Goal: Check status: Check status

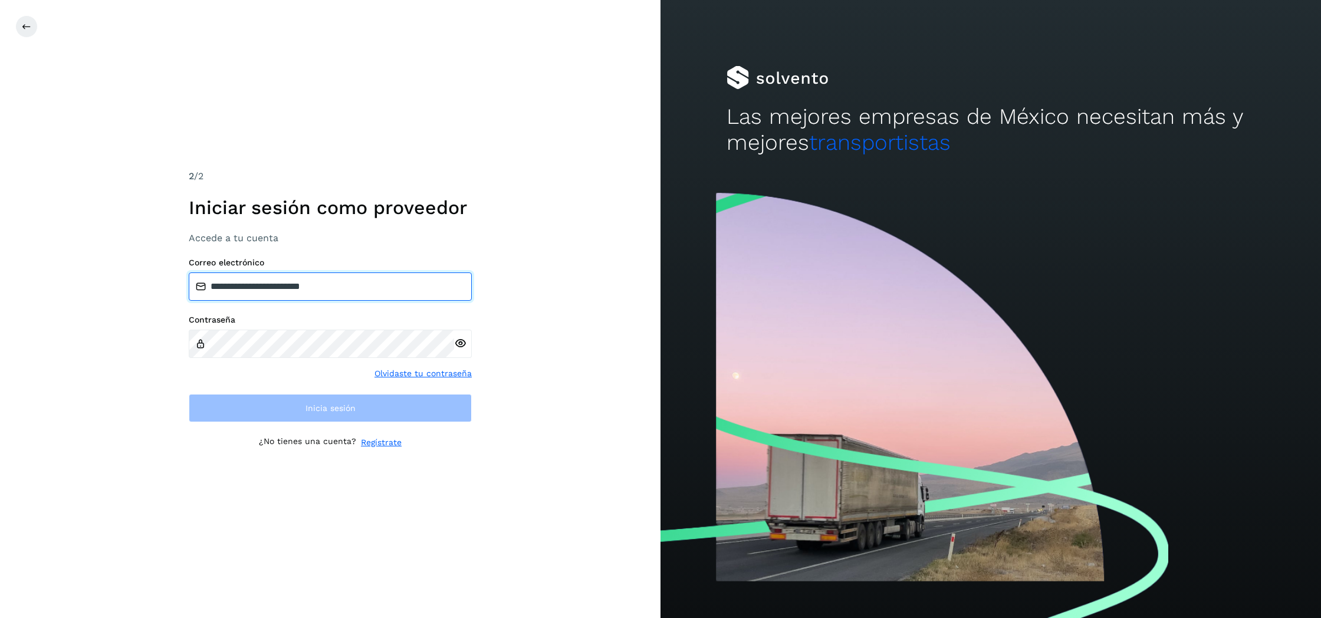
type input "**********"
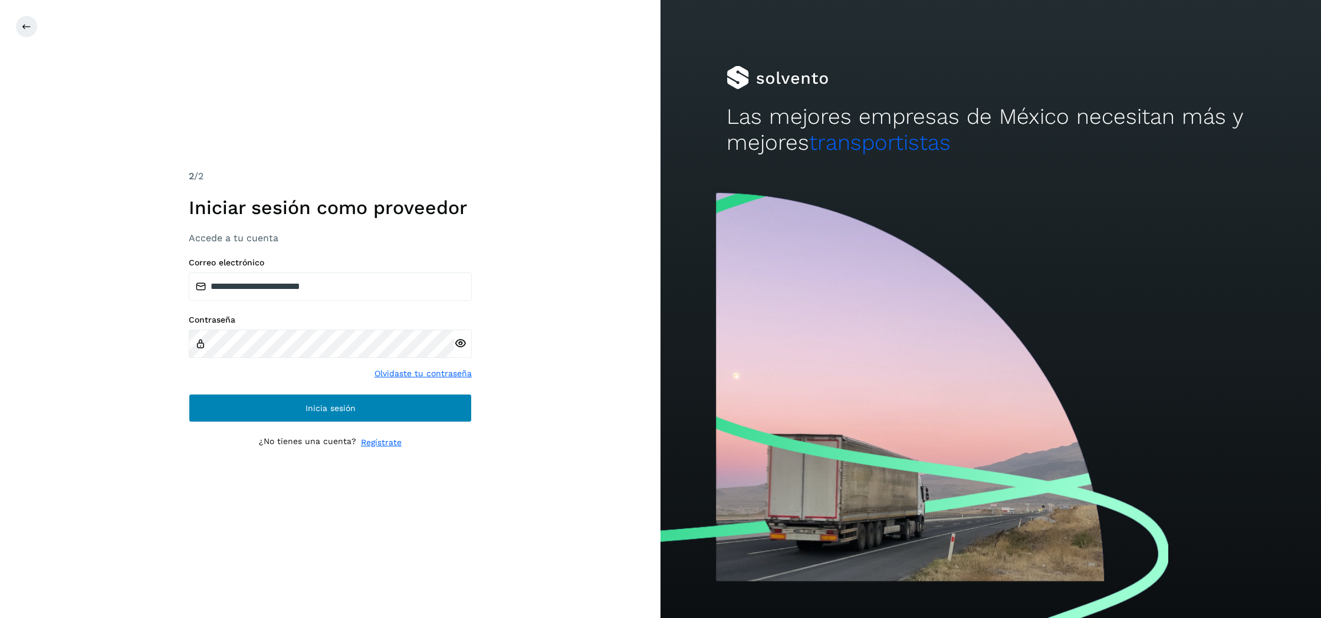
click at [278, 403] on button "Inicia sesión" at bounding box center [330, 408] width 283 height 28
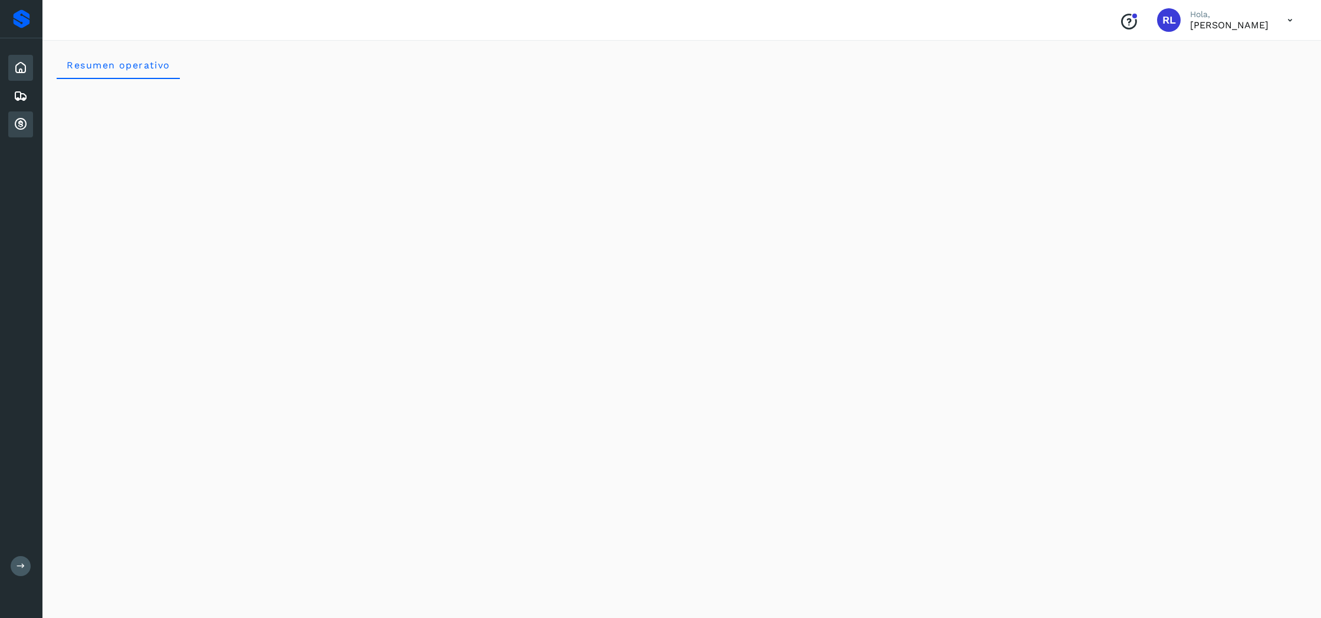
click at [19, 126] on icon at bounding box center [21, 124] width 14 height 14
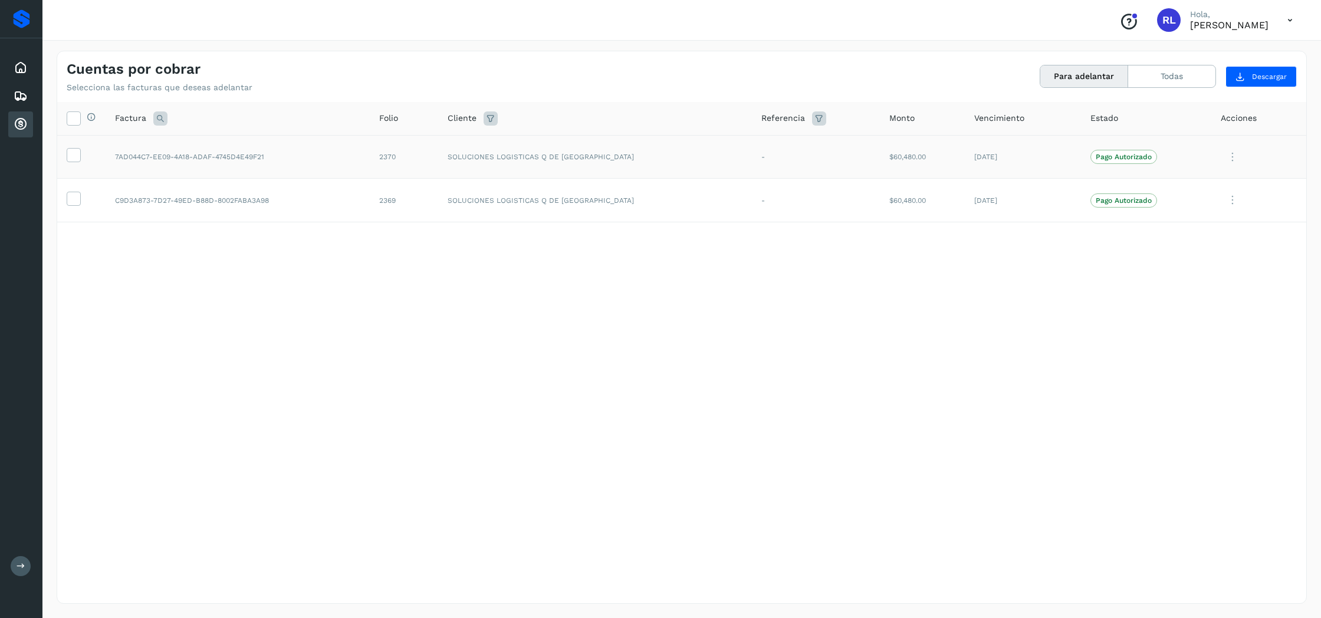
drag, startPoint x: 899, startPoint y: 156, endPoint x: 850, endPoint y: 157, distance: 49.6
click at [850, 157] on tr "7AD044C7-EE09-4A18-ADAF-4745D4E49F21 2370 SOLUCIONES LOGISTICAS Q DE MEXICO - $…" at bounding box center [681, 157] width 1249 height 44
click at [903, 193] on td "$60,480.00" at bounding box center [922, 201] width 85 height 44
drag, startPoint x: 891, startPoint y: 198, endPoint x: 820, endPoint y: 234, distance: 79.7
click at [809, 159] on tbody "7AD044C7-EE09-4A18-ADAF-4745D4E49F21 2370 SOLUCIONES LOGISTICAS Q DE MEXICO - $…" at bounding box center [681, 178] width 1249 height 87
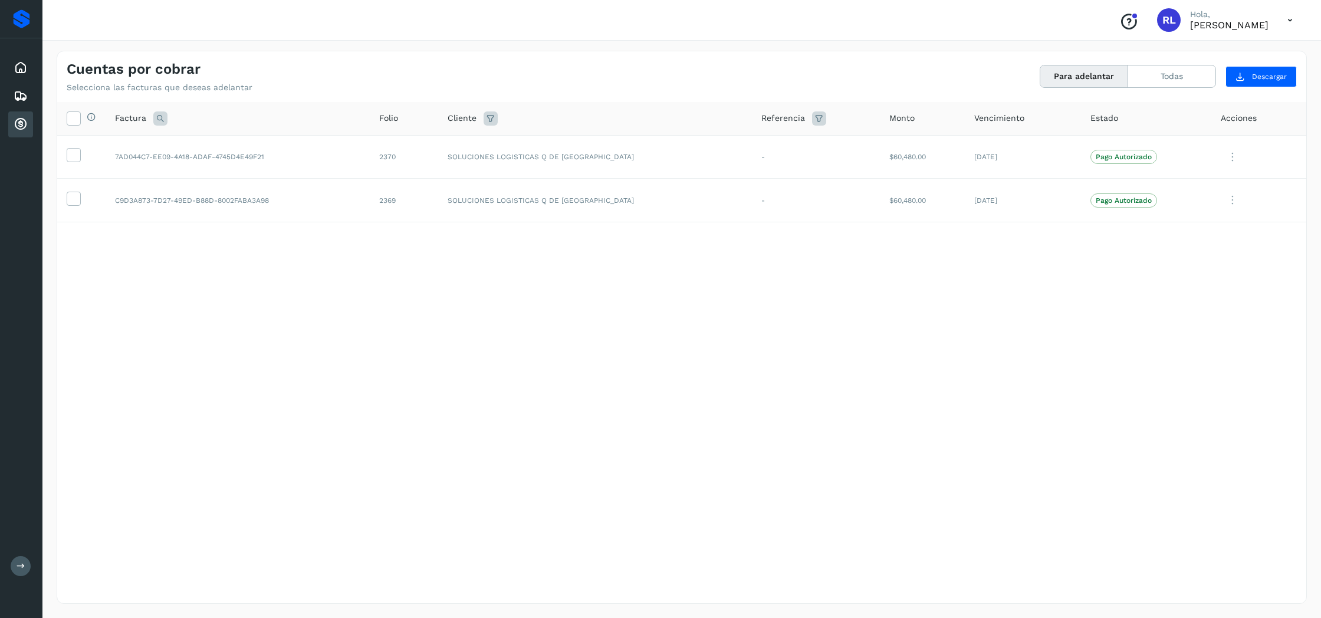
click at [823, 286] on div "Selecciona todas las facturas disponibles para adelanto Factura Folio Cliente R…" at bounding box center [681, 328] width 1249 height 453
click at [1286, 18] on icon at bounding box center [1290, 20] width 24 height 24
drag, startPoint x: 1186, startPoint y: 288, endPoint x: 1186, endPoint y: 274, distance: 14.7
click at [1186, 288] on div at bounding box center [660, 309] width 1321 height 618
click at [1175, 80] on button "Todas" at bounding box center [1171, 76] width 87 height 22
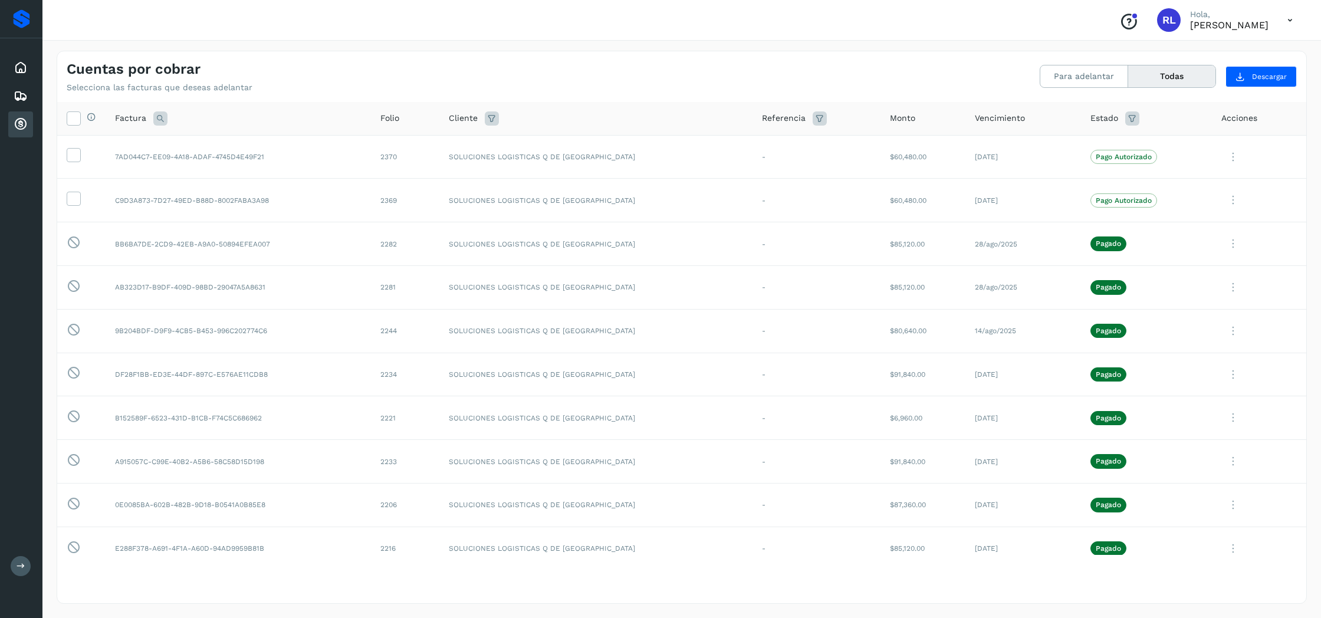
click at [1290, 15] on icon at bounding box center [1290, 20] width 24 height 24
click at [1227, 60] on div "Cerrar sesión" at bounding box center [1231, 53] width 140 height 22
